Goal: Check status: Check status

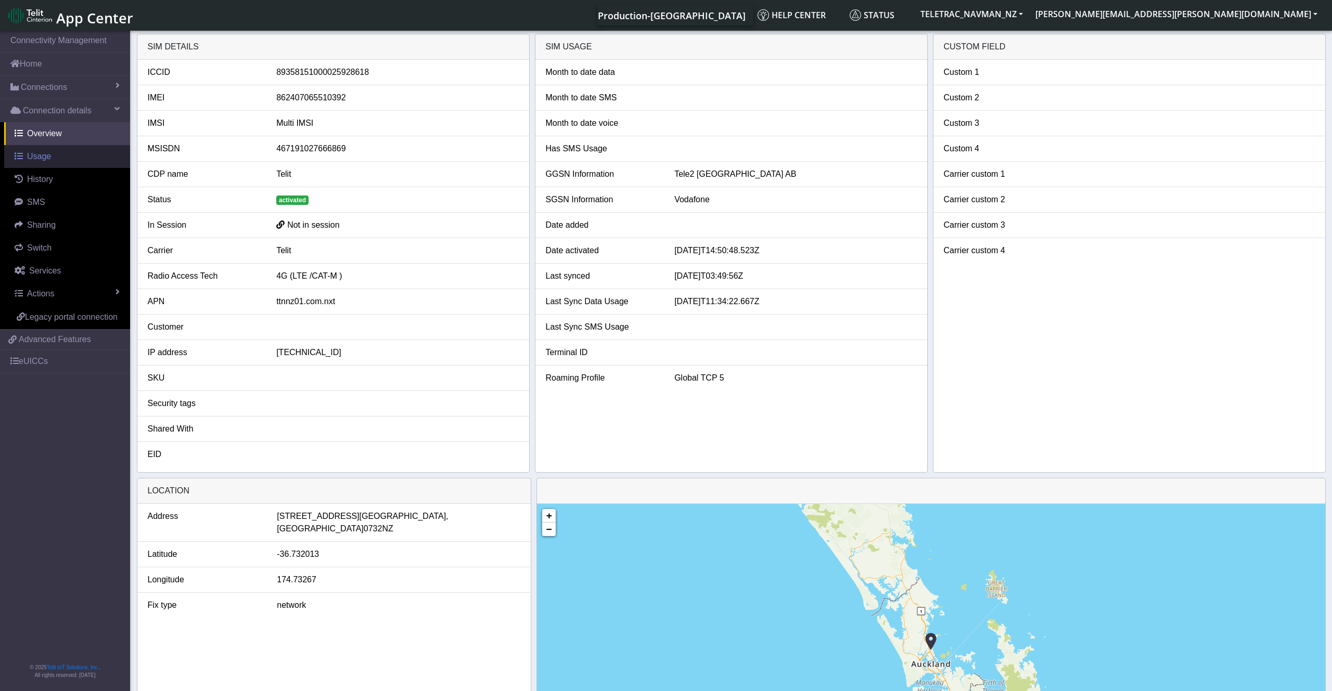
click at [60, 164] on link "Usage" at bounding box center [67, 156] width 126 height 23
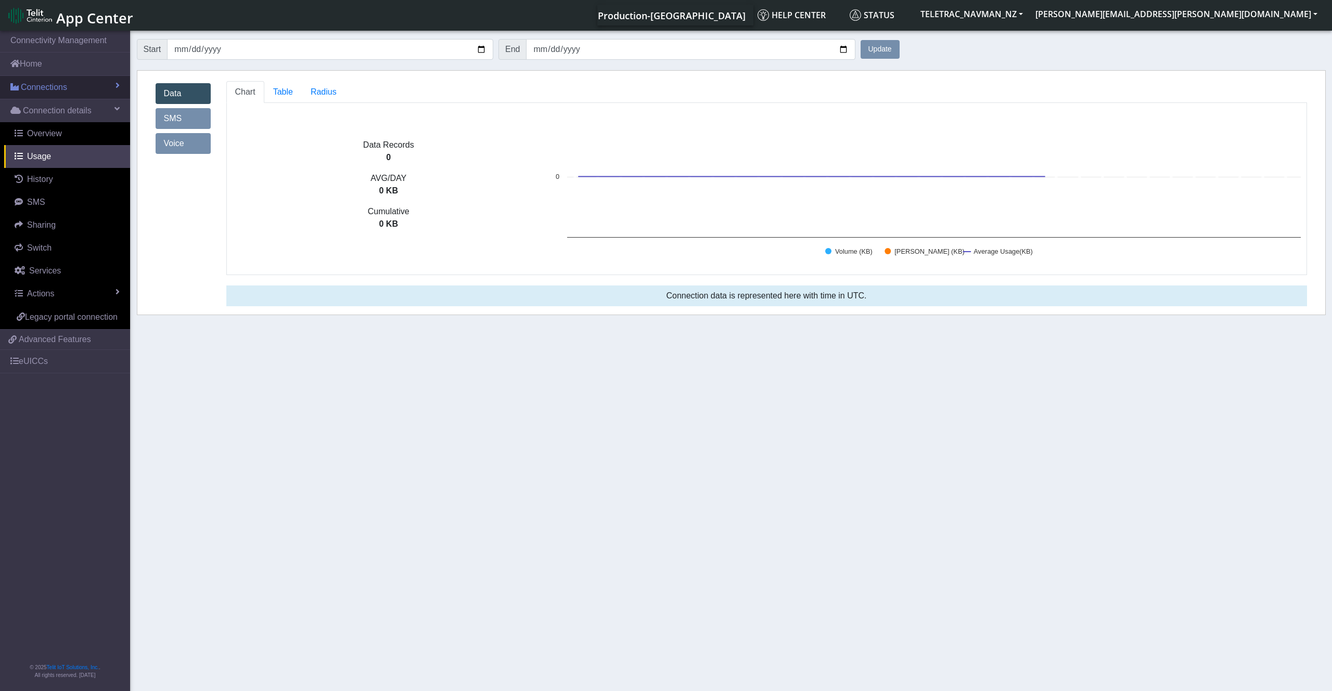
click at [58, 88] on span "Connections" at bounding box center [44, 87] width 46 height 12
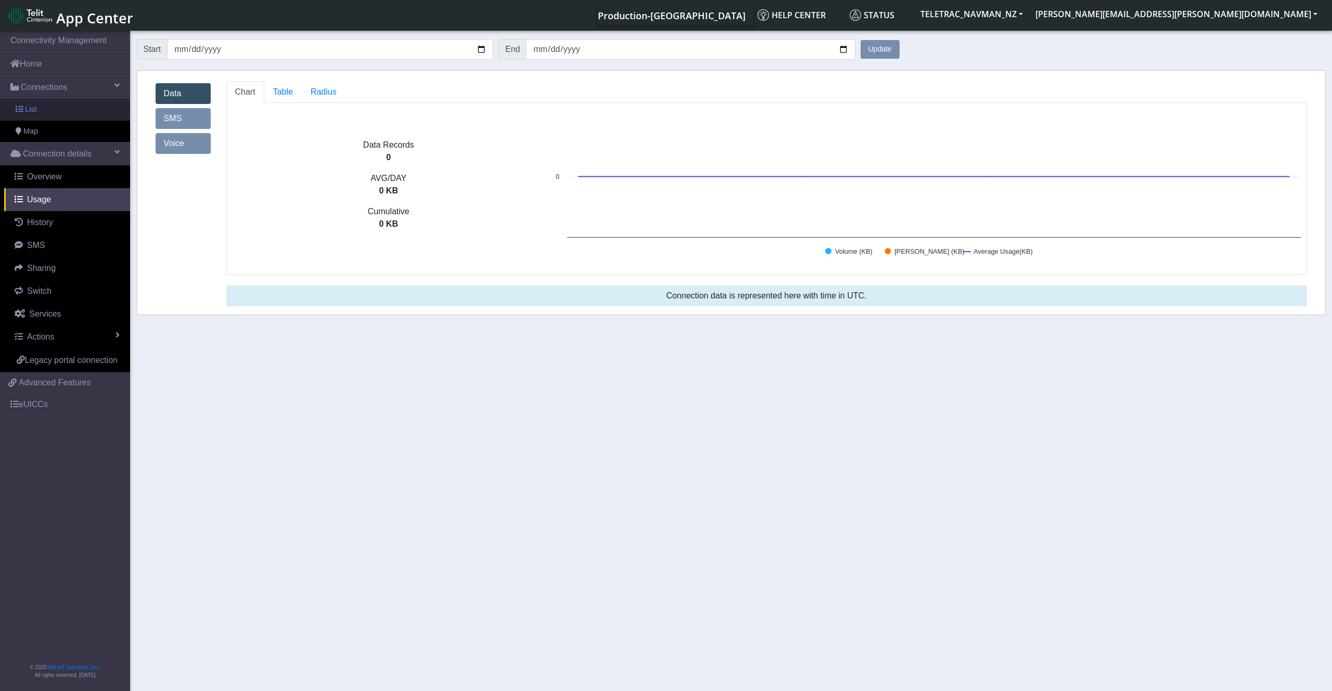
click at [66, 108] on link "List" at bounding box center [65, 110] width 130 height 22
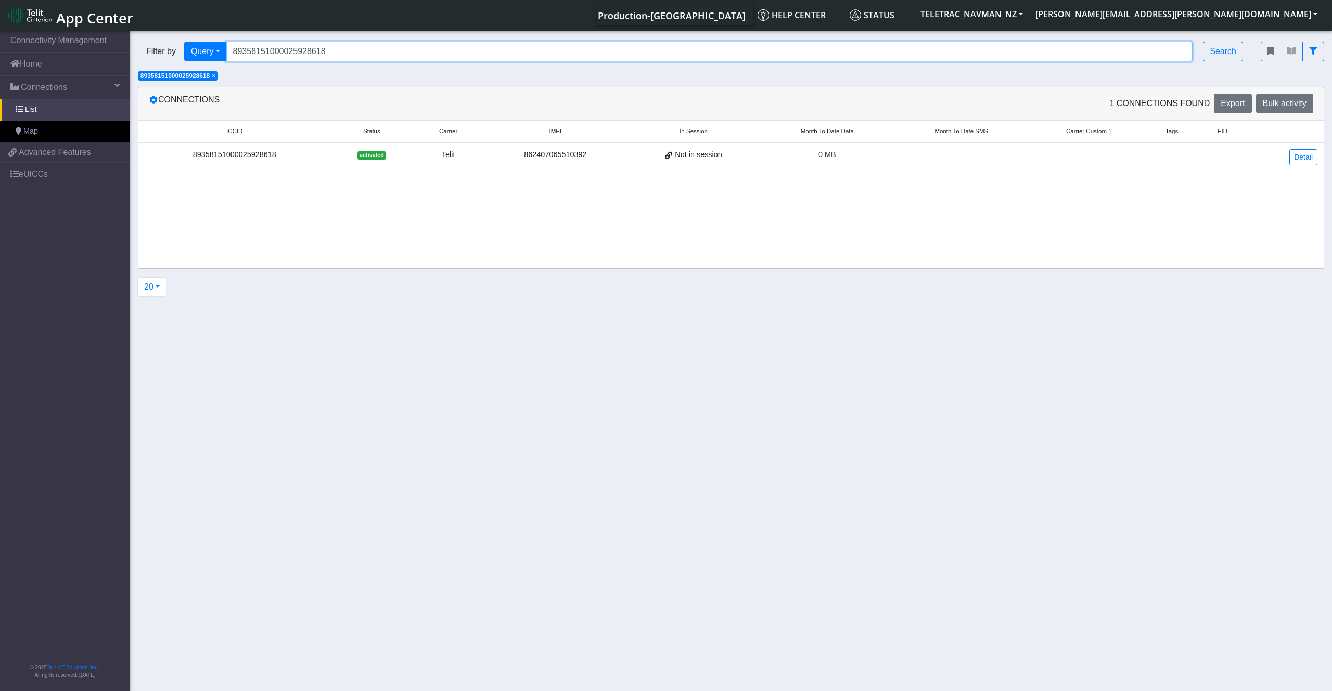
drag, startPoint x: 420, startPoint y: 55, endPoint x: 156, endPoint y: 87, distance: 265.7
click at [226, 61] on input "89358151000025928618" at bounding box center [709, 52] width 967 height 20
click at [215, 77] on span "×" at bounding box center [214, 75] width 4 height 7
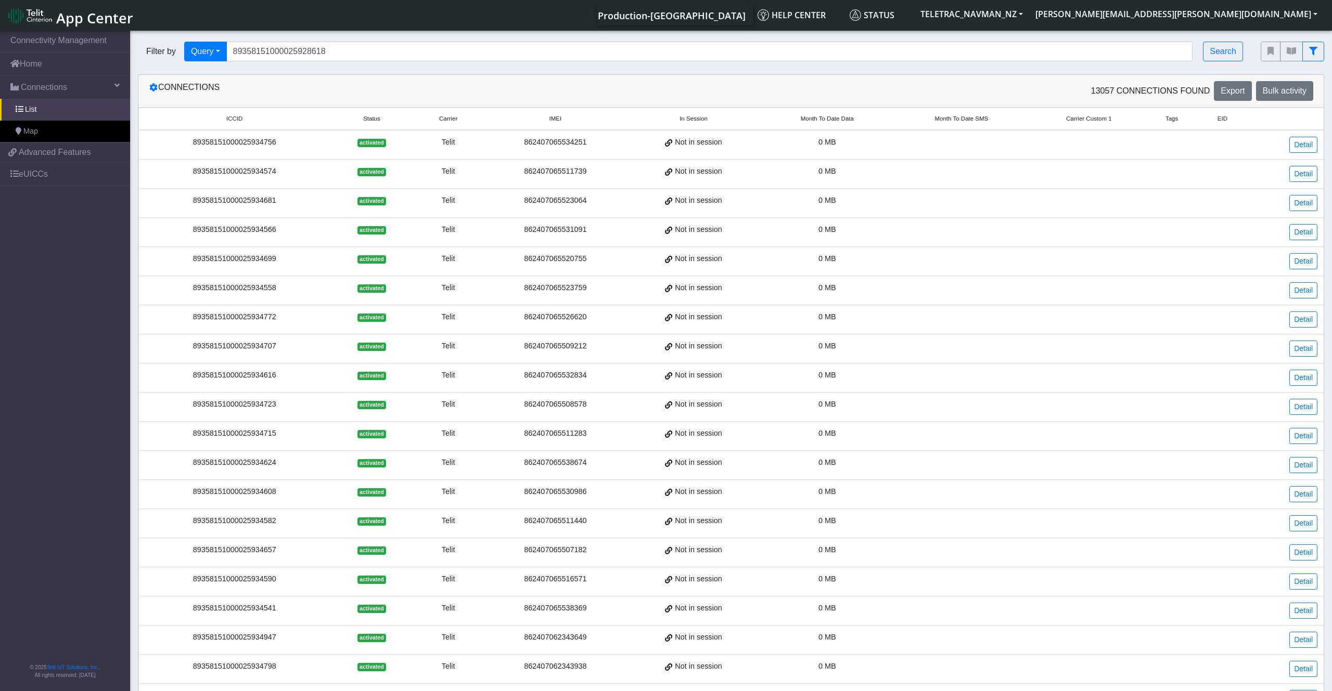
click at [835, 117] on span "Month To Date Data" at bounding box center [827, 118] width 53 height 9
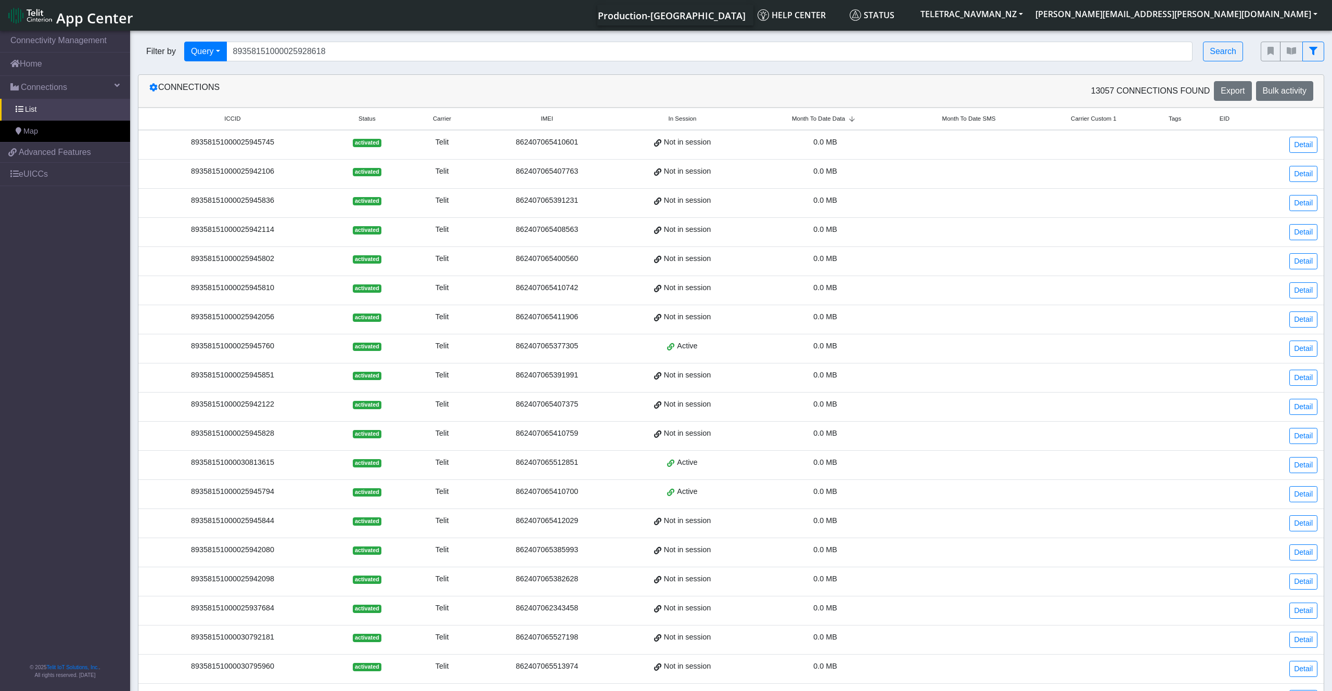
click at [835, 117] on span "Month To Date Data" at bounding box center [818, 118] width 53 height 9
